Goal: Task Accomplishment & Management: Manage account settings

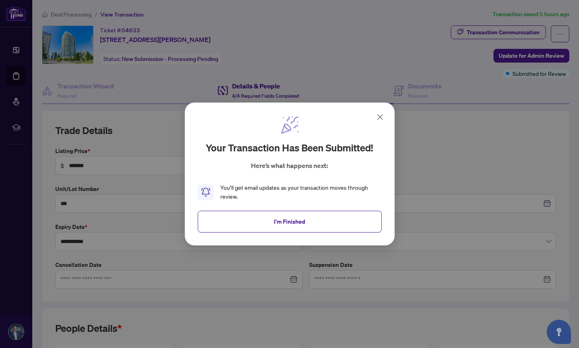
click at [378, 119] on icon at bounding box center [380, 117] width 10 height 10
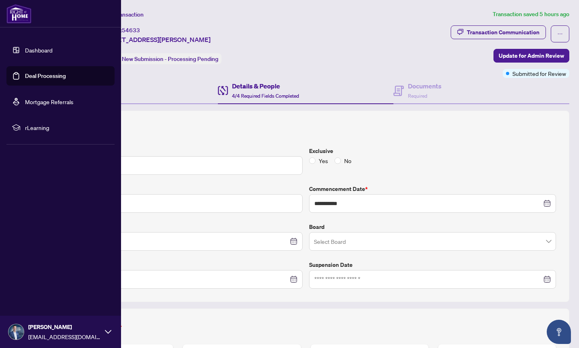
click at [25, 47] on link "Dashboard" at bounding box center [38, 49] width 27 height 7
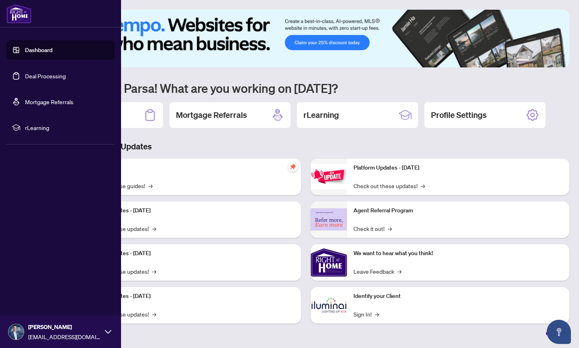
click at [30, 77] on link "Deal Processing" at bounding box center [45, 75] width 41 height 7
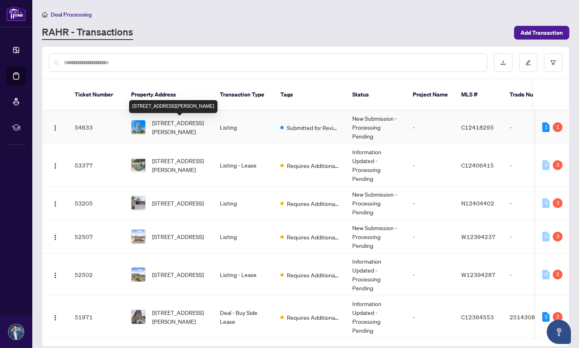
click at [175, 128] on span "[STREET_ADDRESS][PERSON_NAME]" at bounding box center [179, 127] width 55 height 18
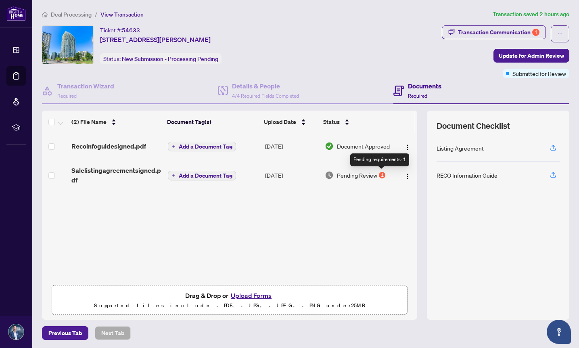
click at [381, 172] on div "1" at bounding box center [382, 175] width 6 height 6
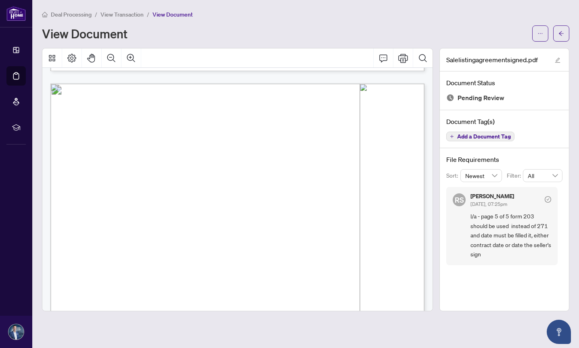
scroll to position [1976, 0]
